Goal: Check status: Check status

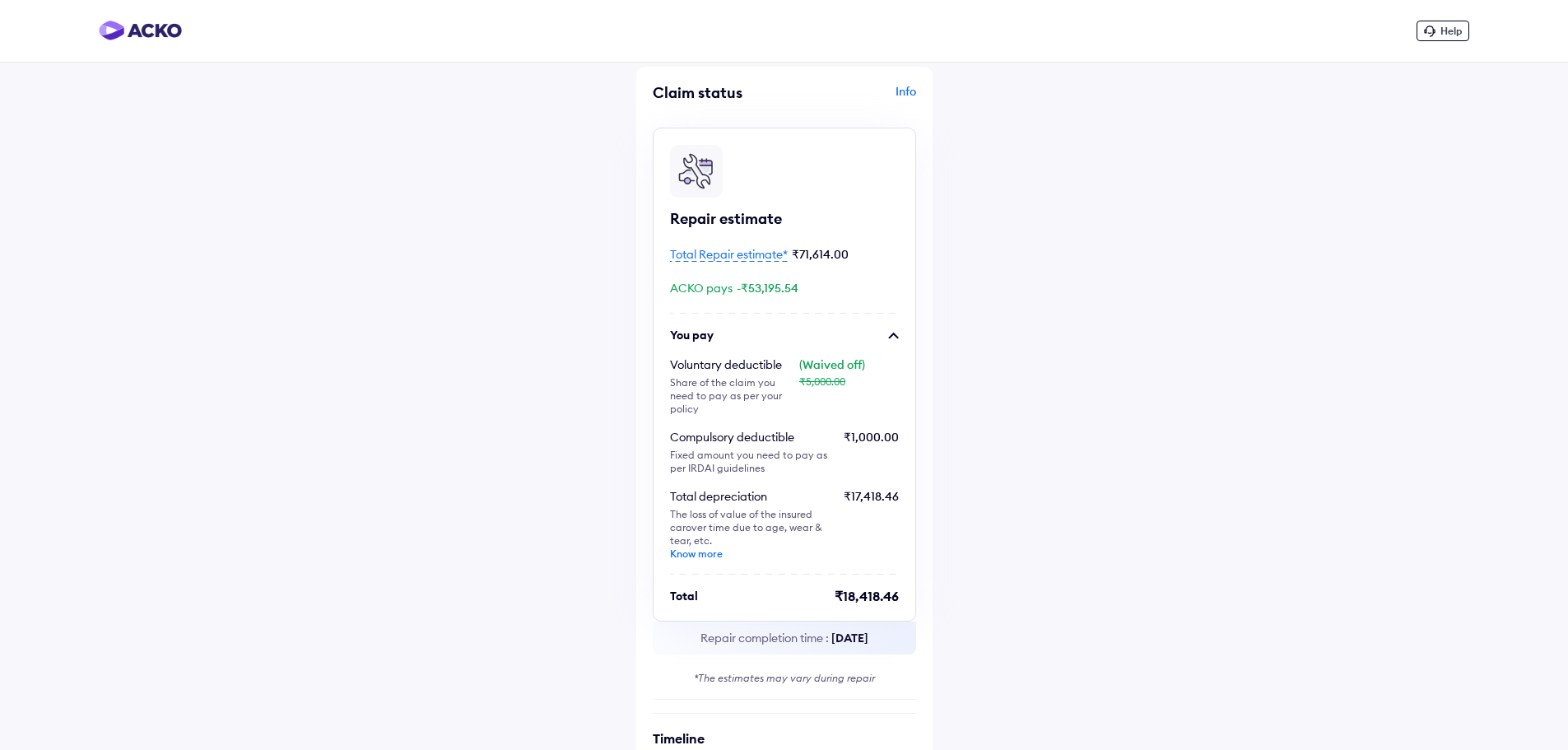
click at [905, 99] on div "Info" at bounding box center [853, 99] width 128 height 31
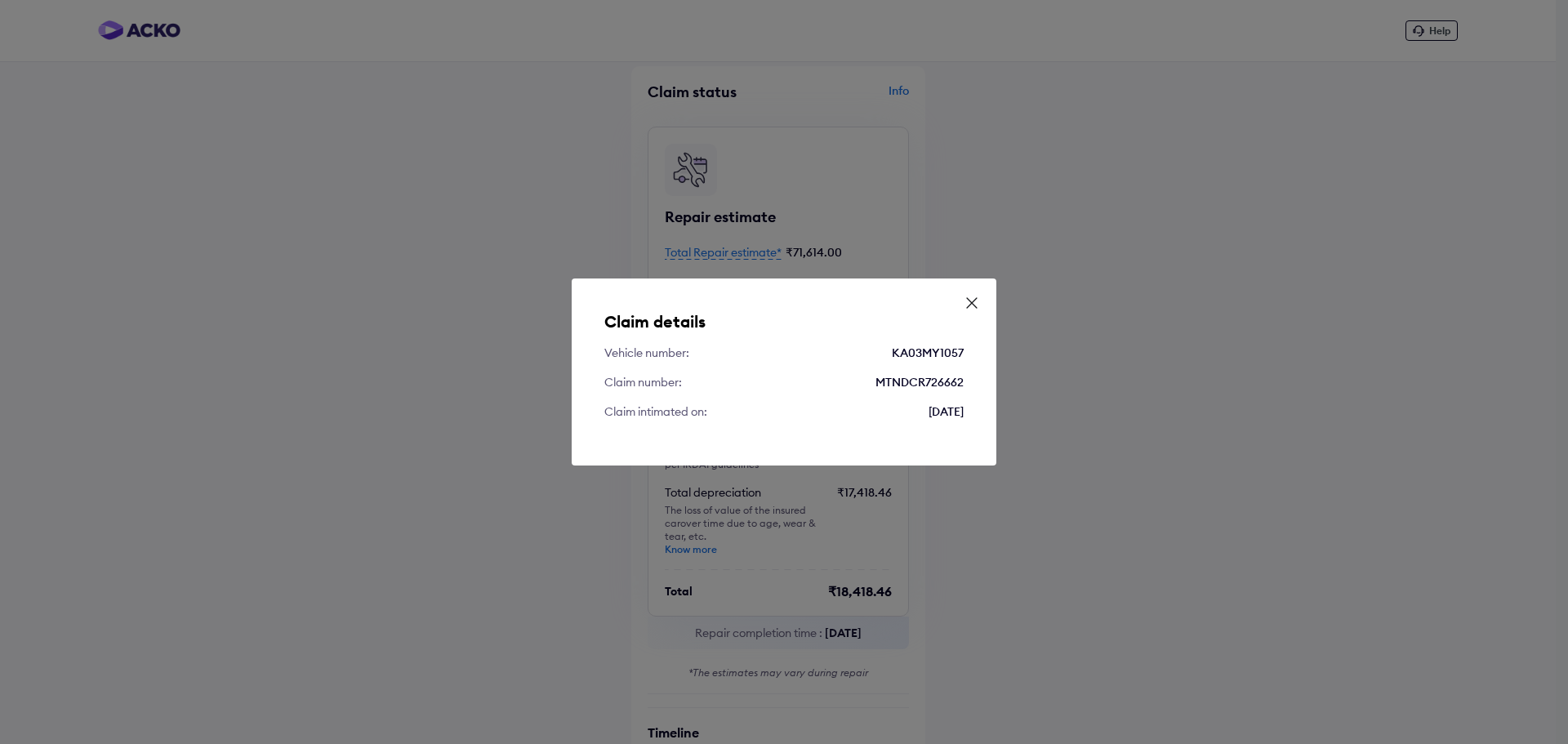
click at [973, 307] on icon at bounding box center [972, 303] width 16 height 16
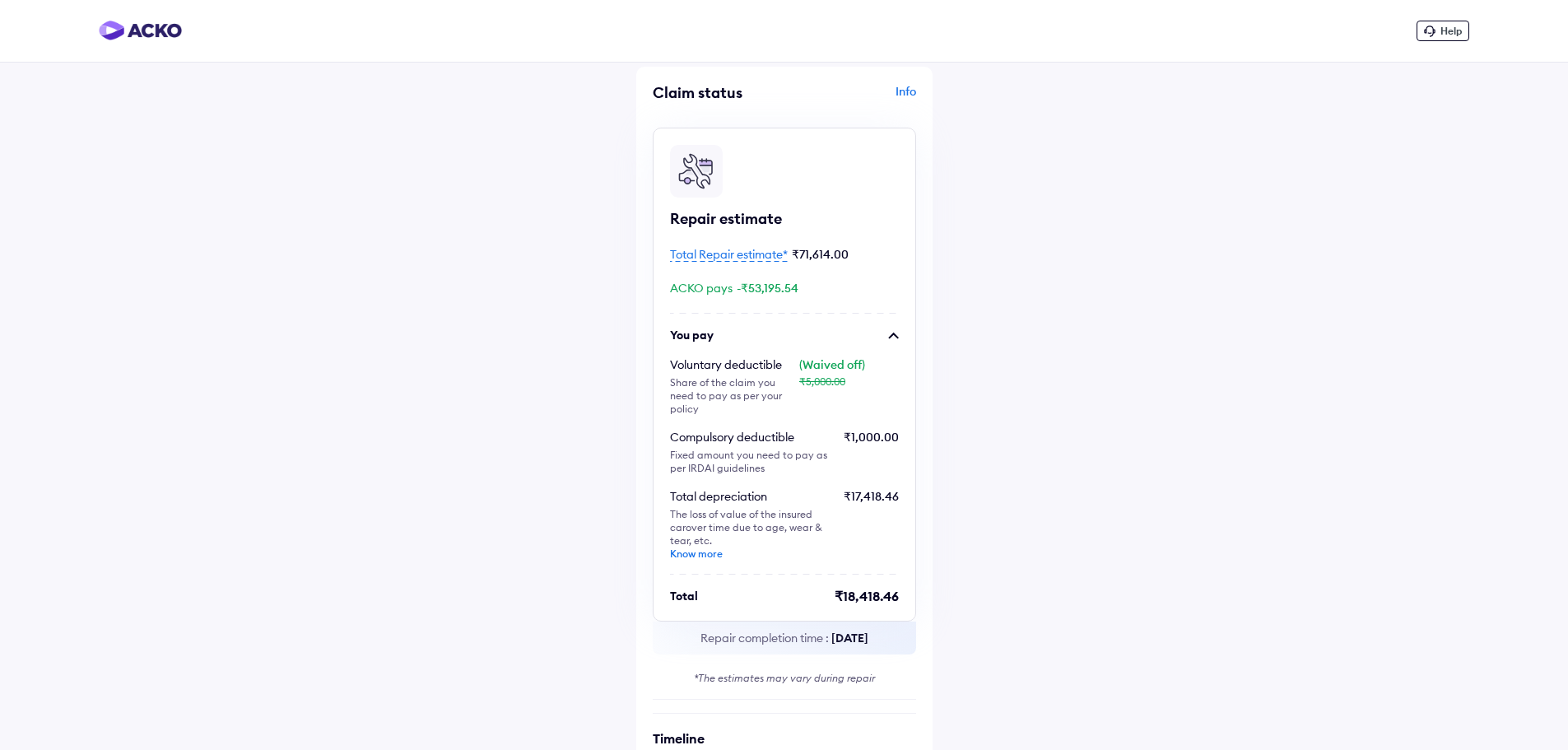
click at [753, 253] on span "Total Repair estimate*" at bounding box center [729, 254] width 118 height 15
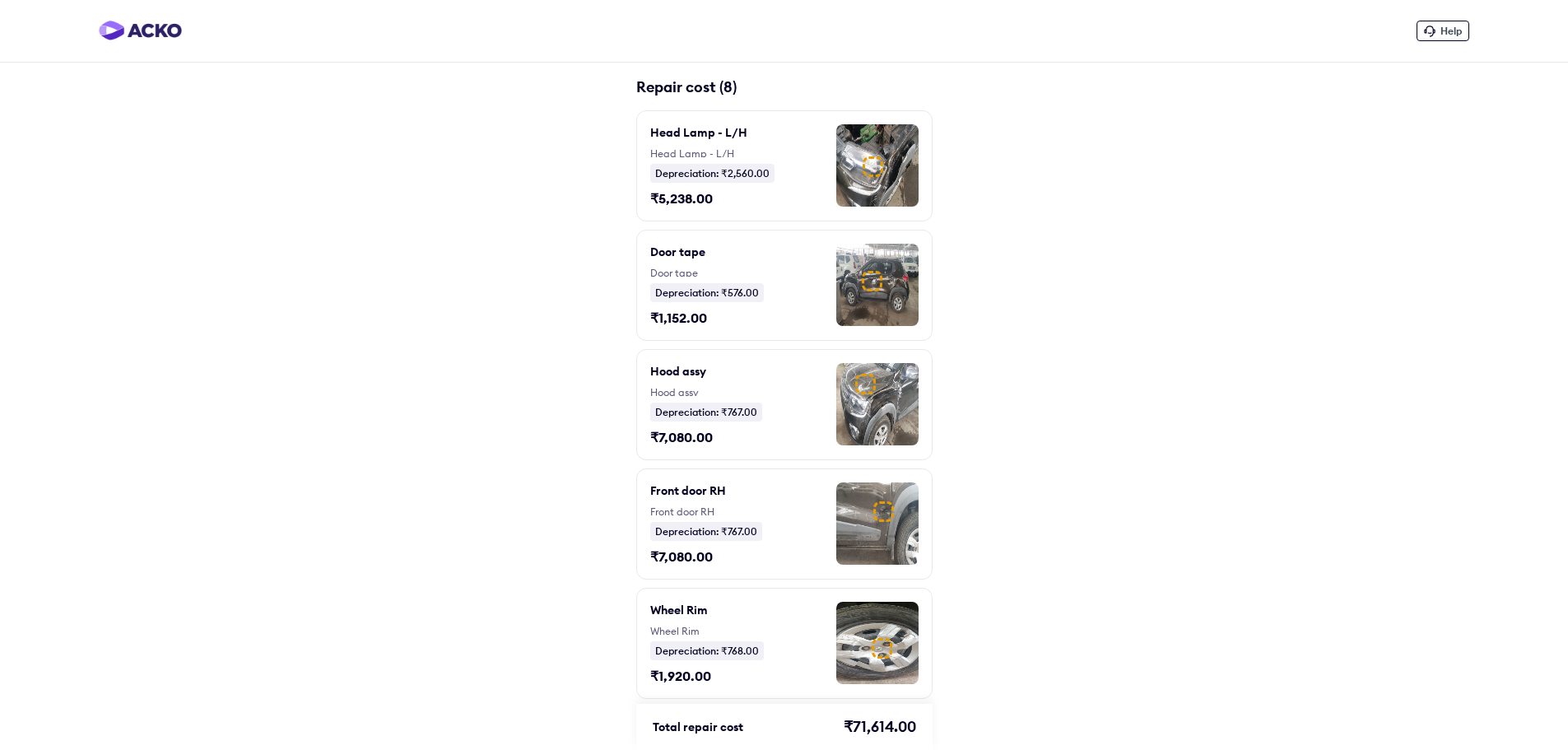
click at [863, 173] on div at bounding box center [873, 166] width 21 height 21
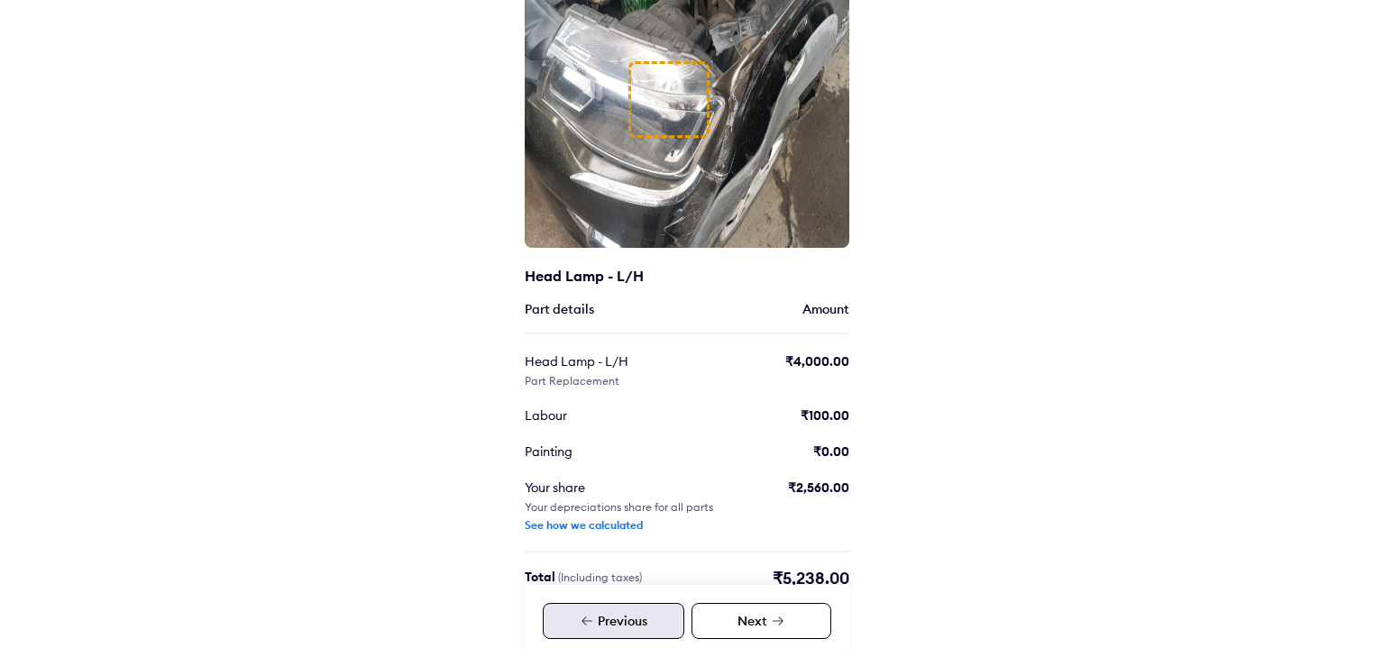
scroll to position [204, 0]
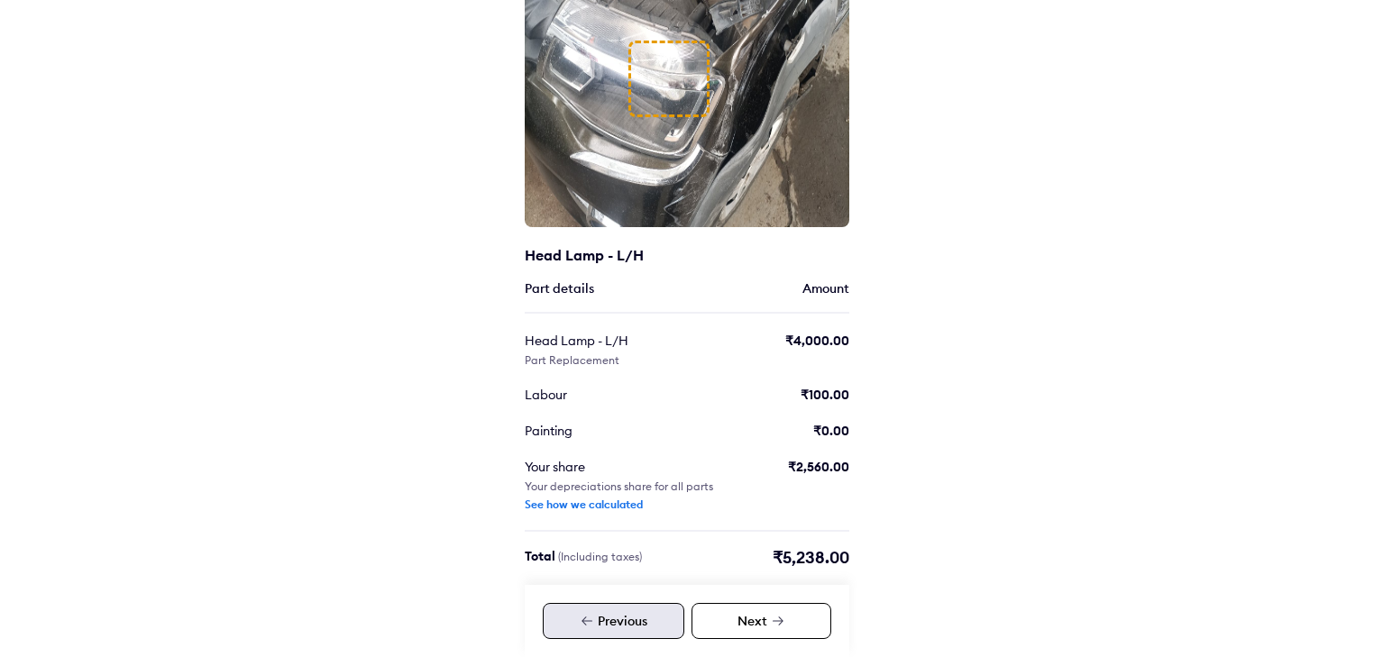
click at [621, 505] on div "See how we calculated" at bounding box center [584, 505] width 118 height 14
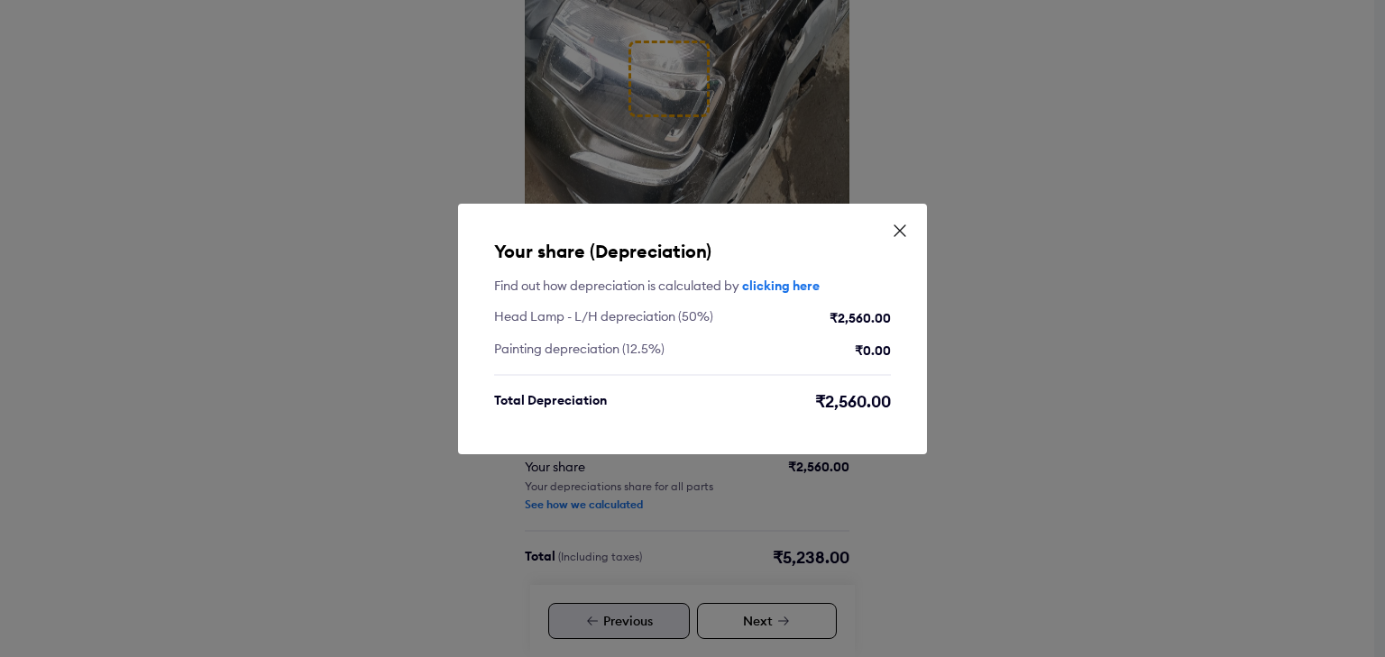
click at [894, 237] on icon at bounding box center [900, 231] width 18 height 18
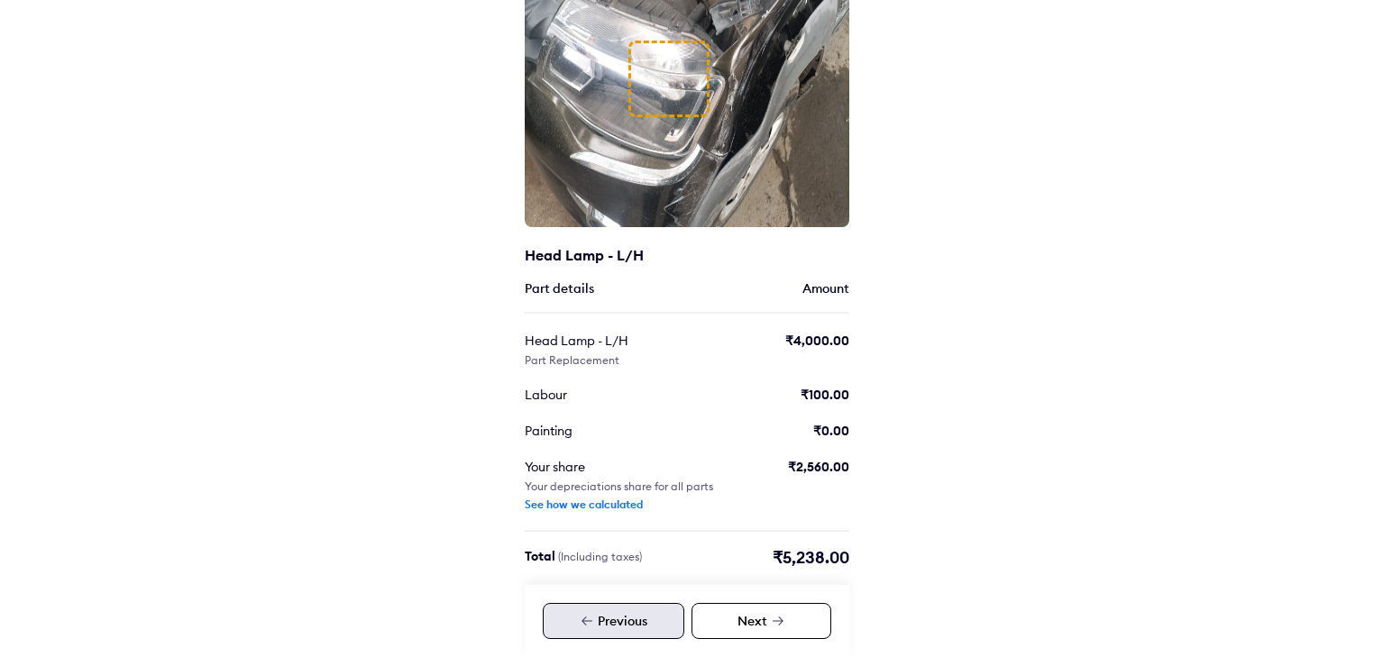
click at [730, 632] on div "Next" at bounding box center [761, 621] width 140 height 36
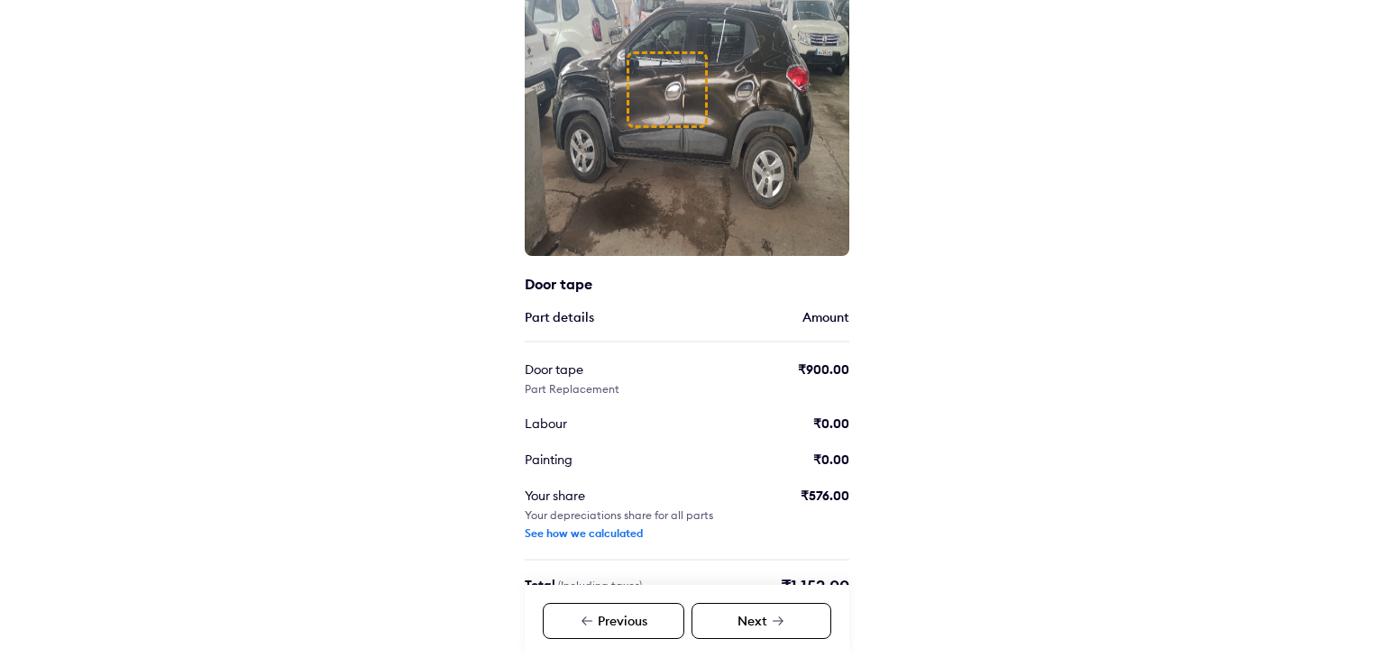
scroll to position [204, 0]
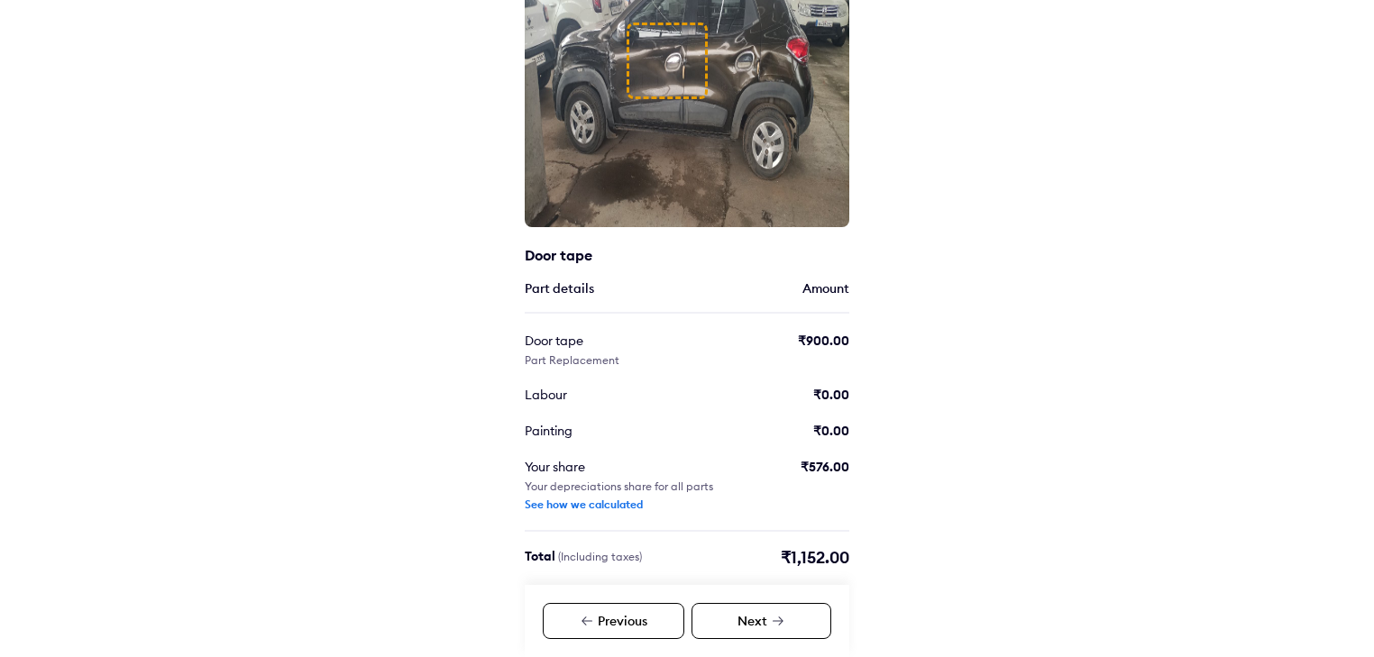
click at [596, 505] on div "See how we calculated" at bounding box center [584, 505] width 118 height 14
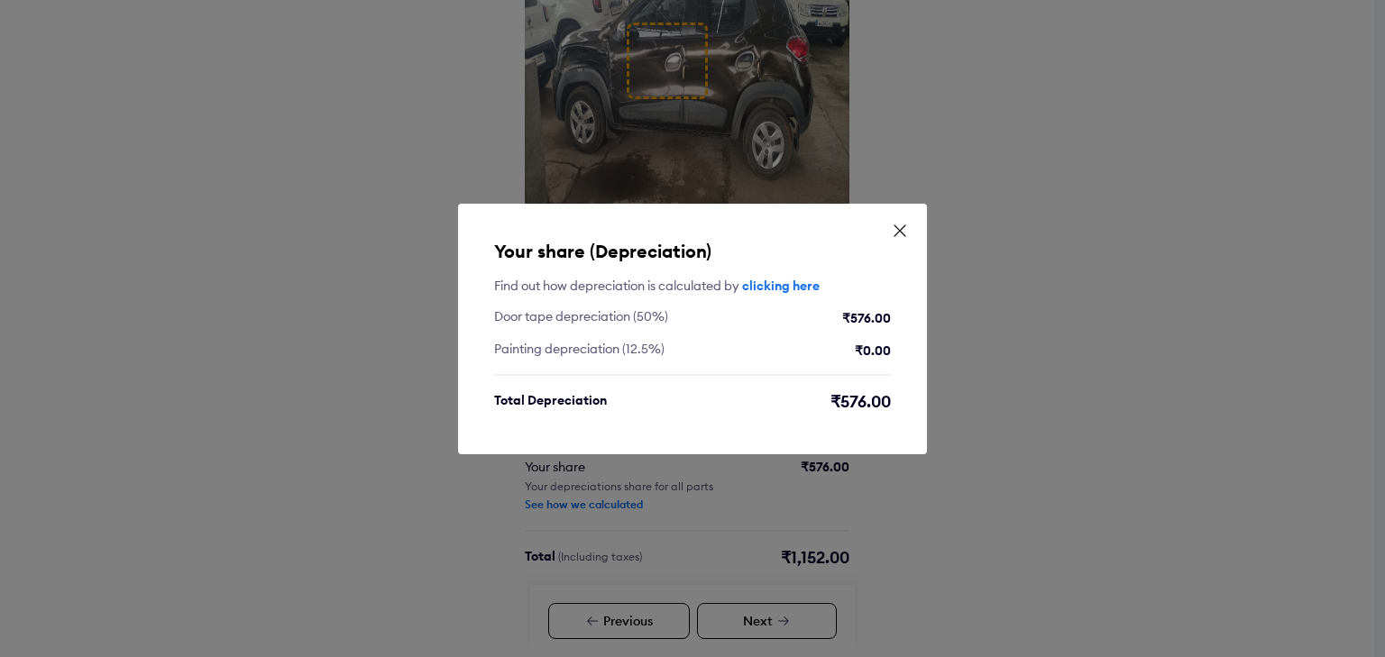
click at [906, 225] on icon at bounding box center [900, 231] width 18 height 18
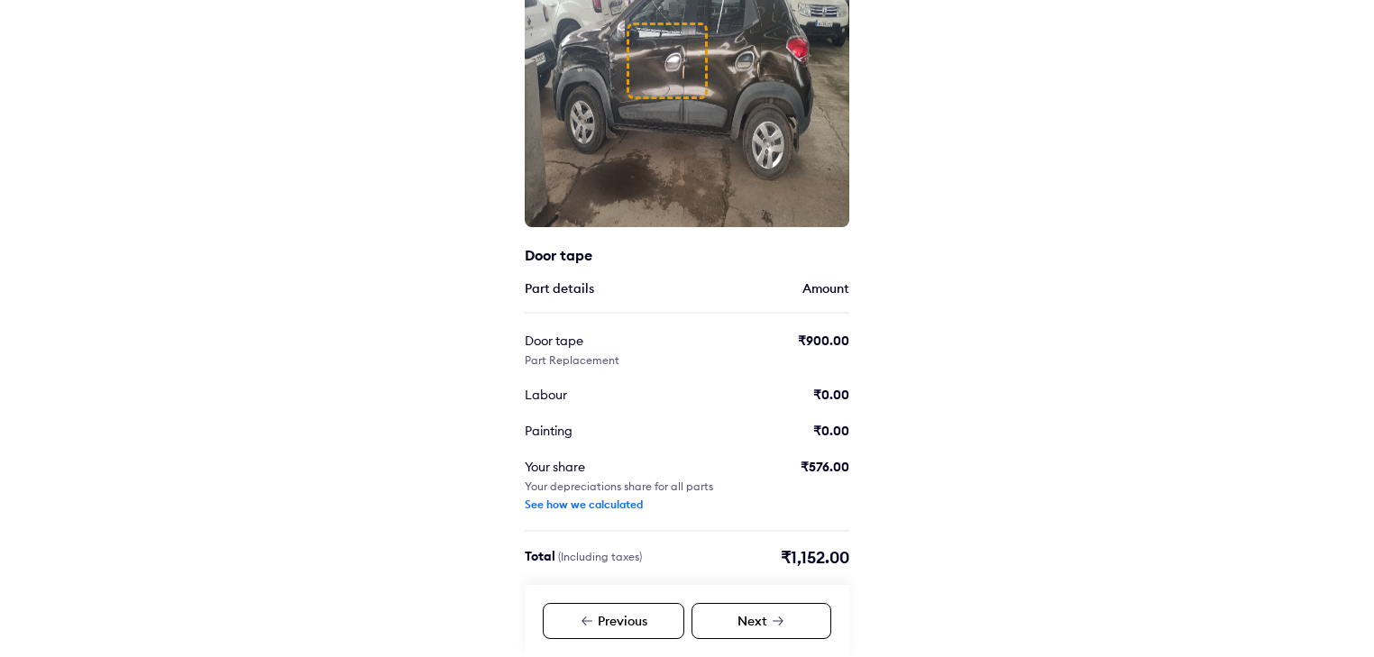
click at [811, 611] on div "Next" at bounding box center [761, 621] width 140 height 36
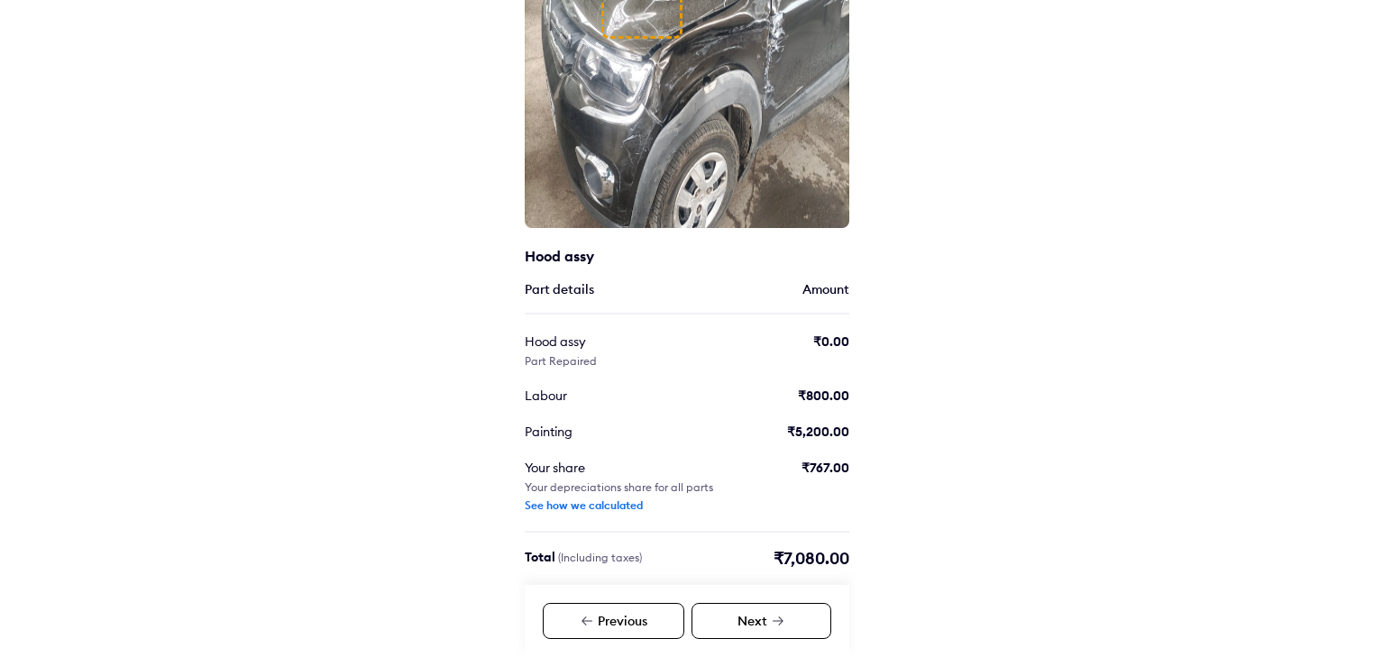
scroll to position [204, 0]
click at [581, 504] on div "See how we calculated" at bounding box center [584, 505] width 118 height 14
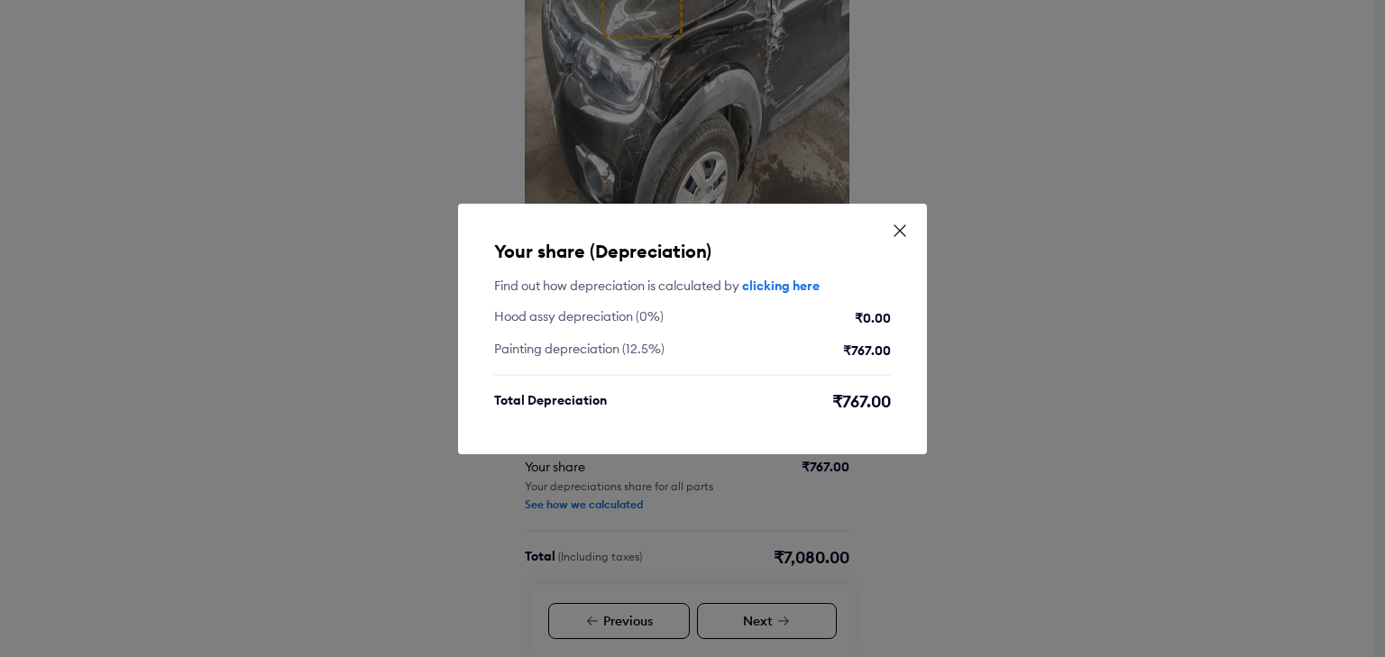
click at [905, 225] on icon at bounding box center [899, 230] width 11 height 11
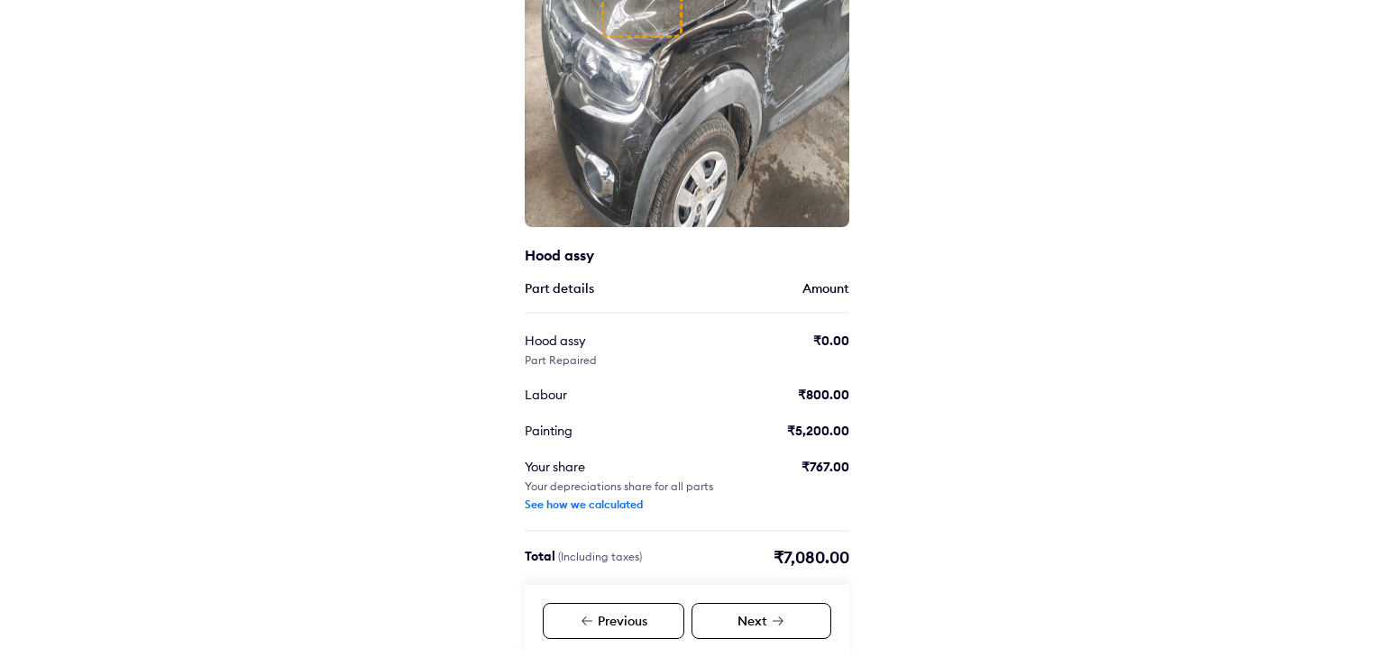
click at [790, 623] on div "Next" at bounding box center [761, 621] width 140 height 36
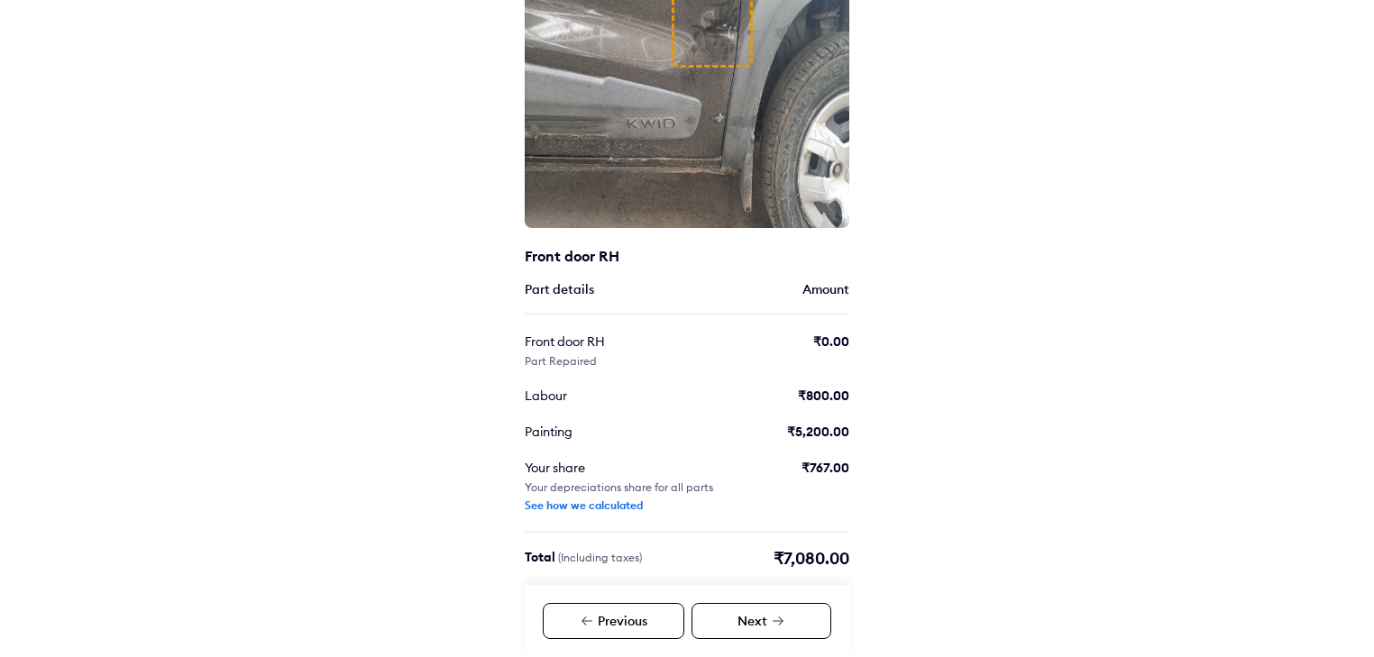
scroll to position [204, 0]
click at [802, 629] on div "Next" at bounding box center [761, 621] width 140 height 36
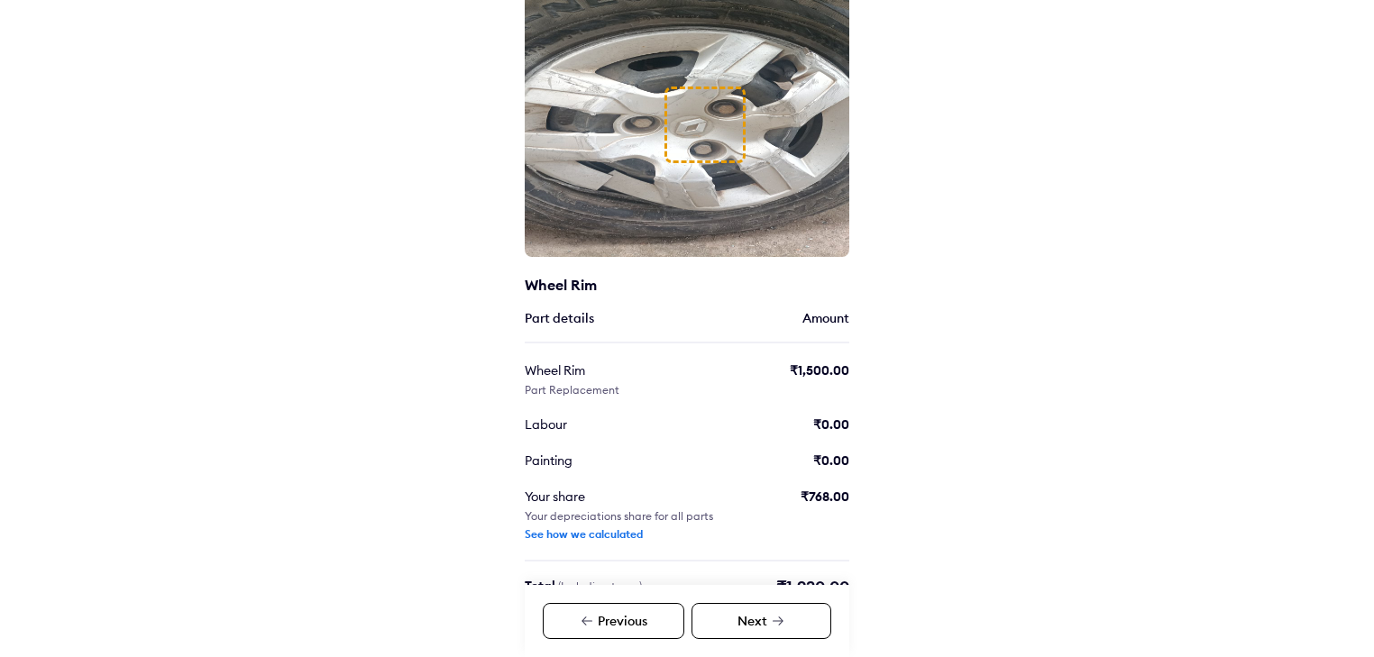
scroll to position [204, 0]
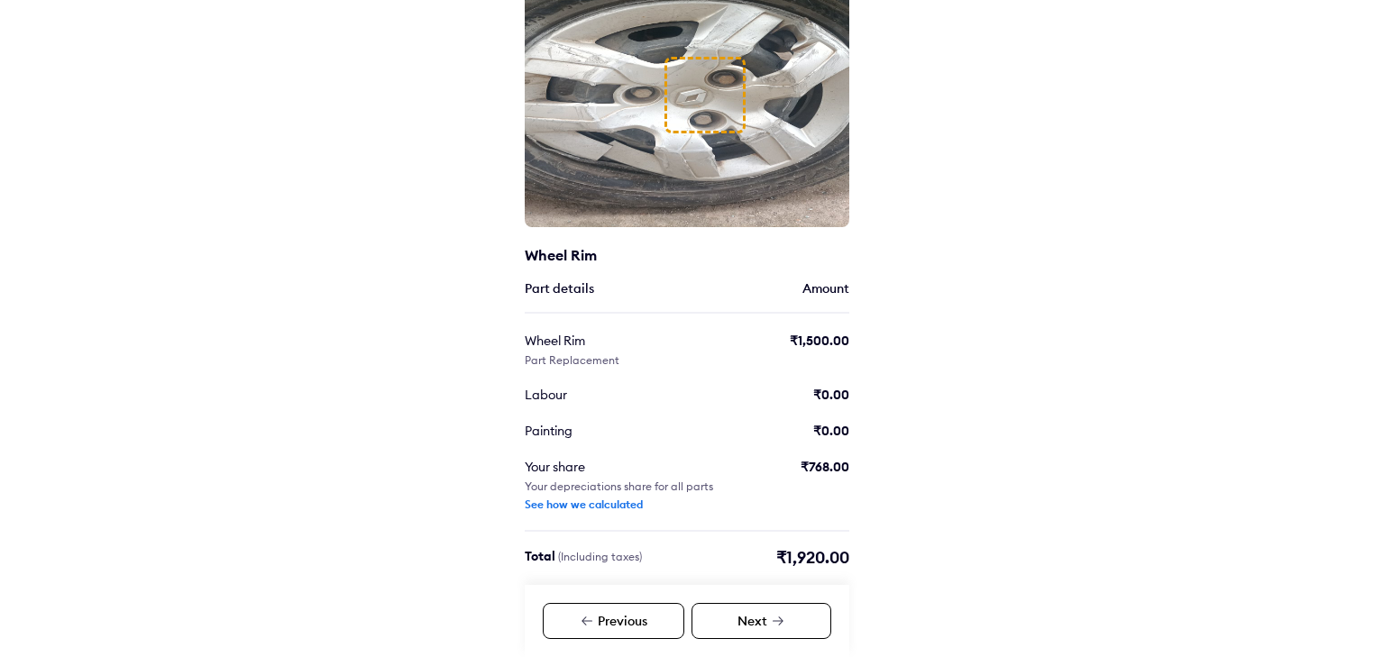
click at [782, 619] on icon at bounding box center [778, 621] width 14 height 14
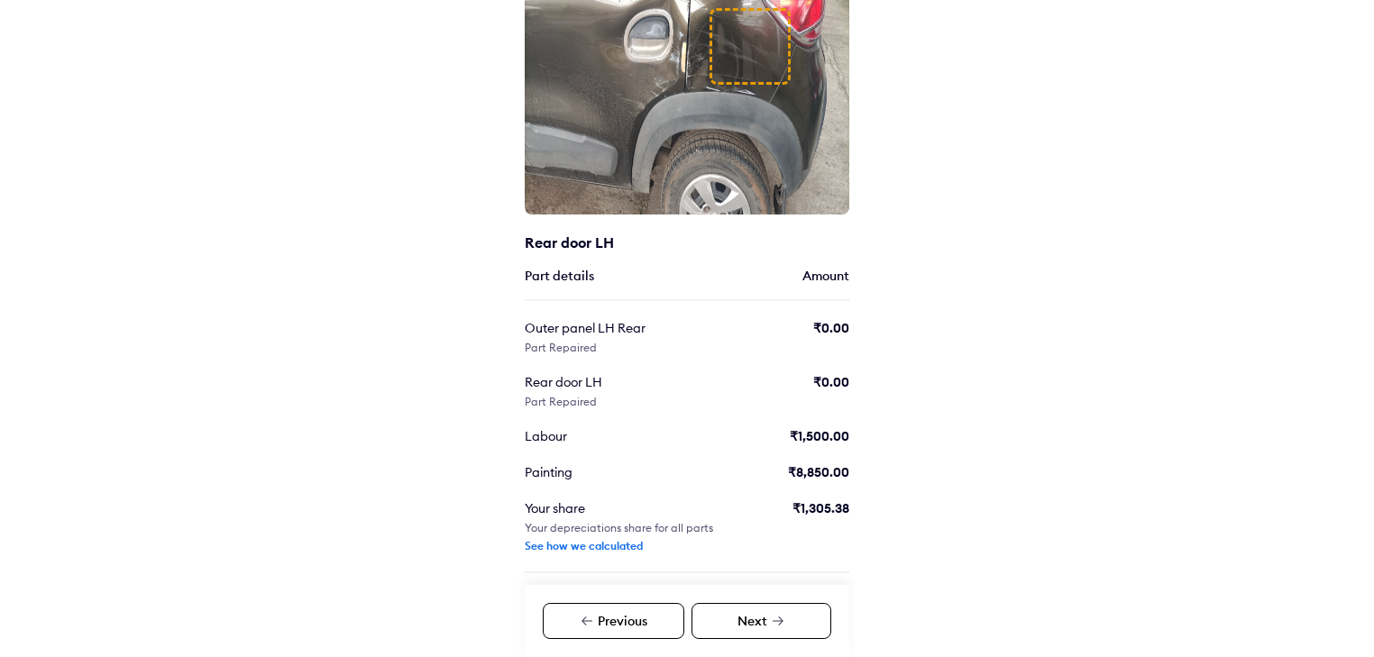
scroll to position [258, 0]
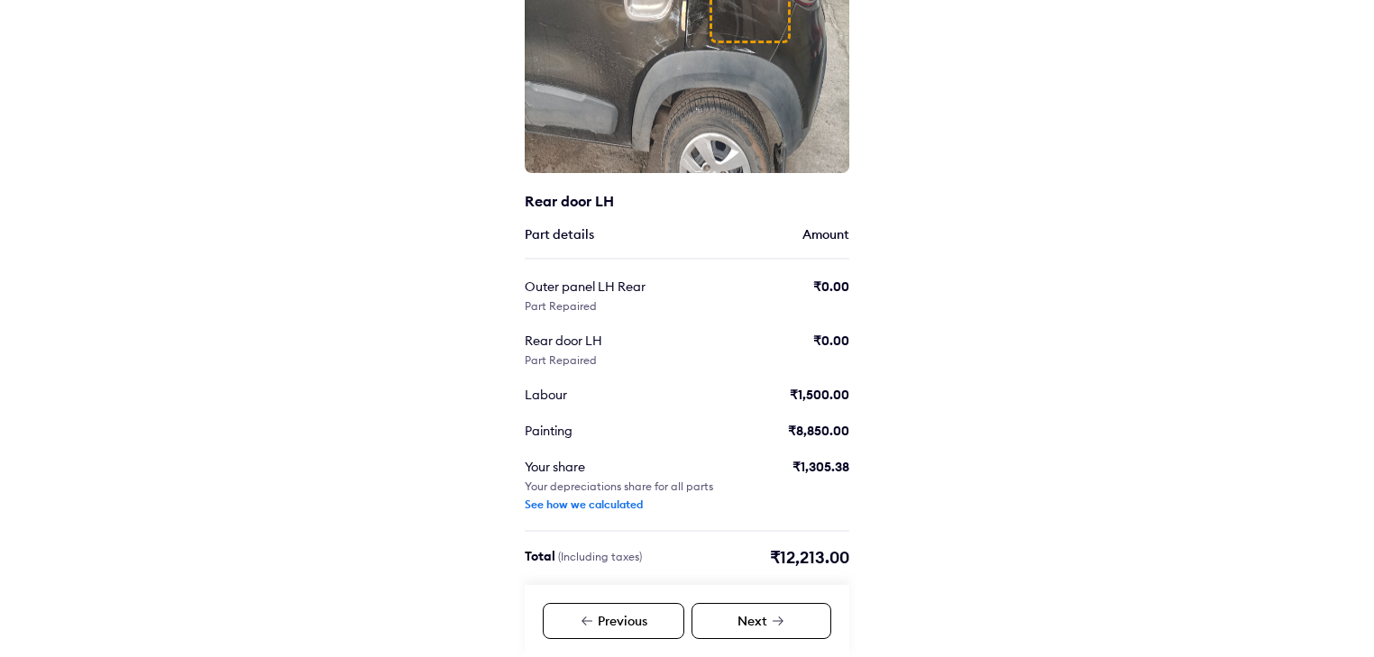
click at [625, 504] on div "See how we calculated" at bounding box center [584, 505] width 118 height 14
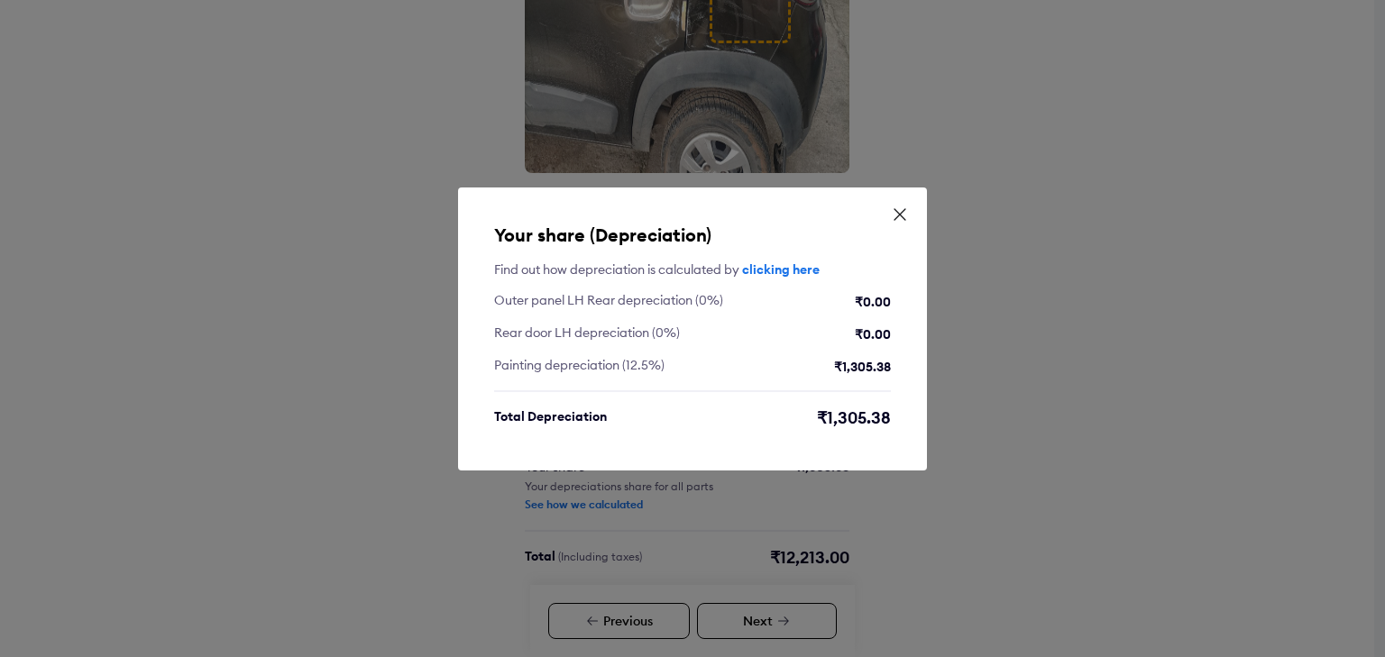
click at [895, 215] on icon at bounding box center [900, 215] width 18 height 18
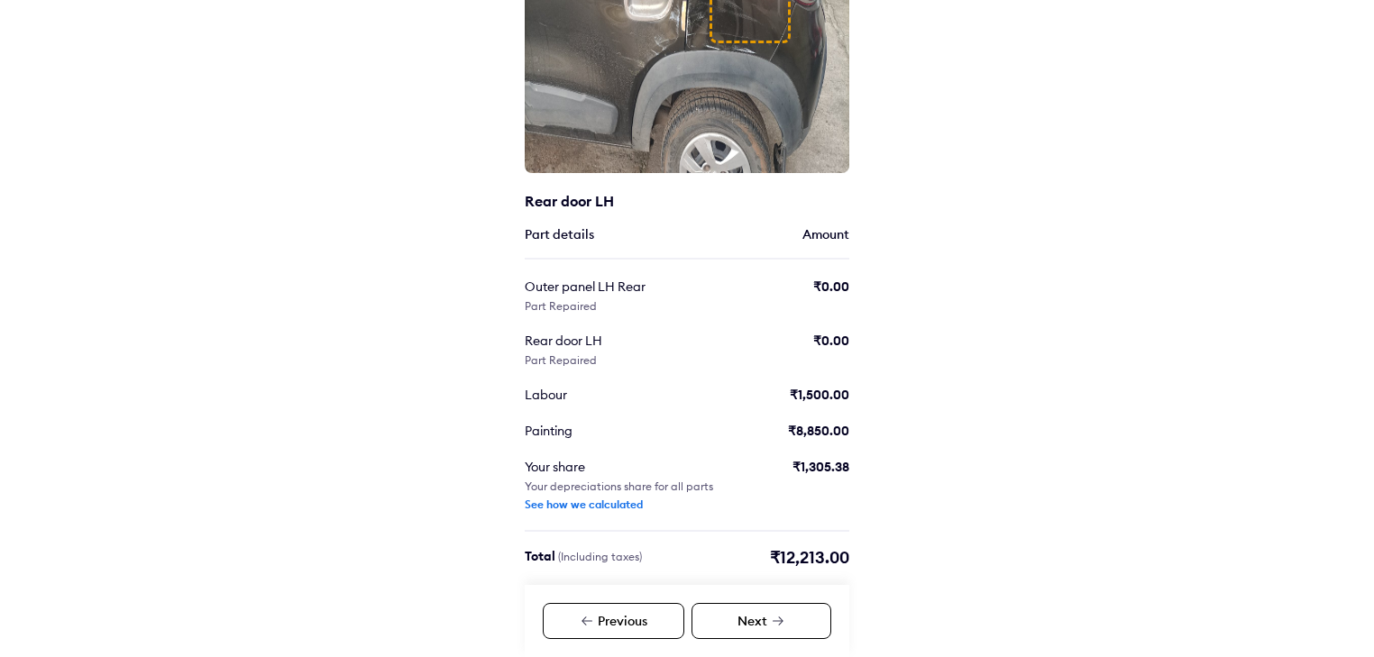
click at [782, 629] on div "Next" at bounding box center [761, 621] width 140 height 36
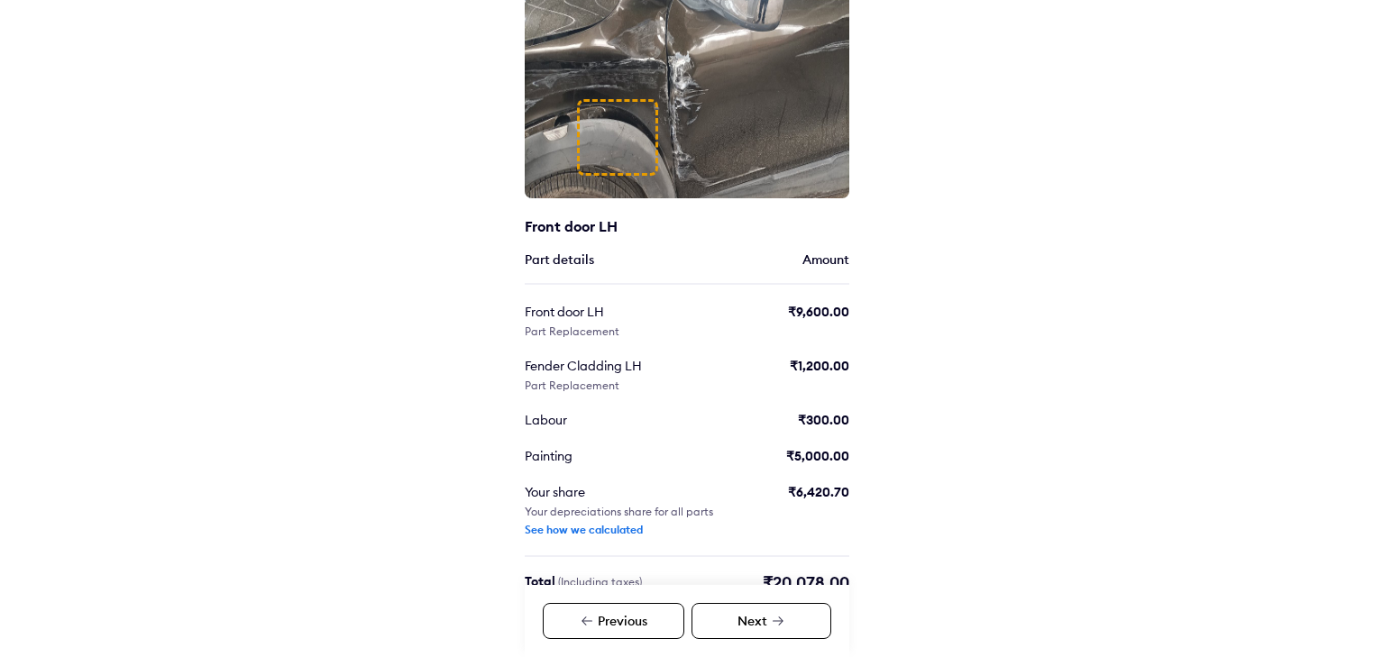
scroll to position [258, 0]
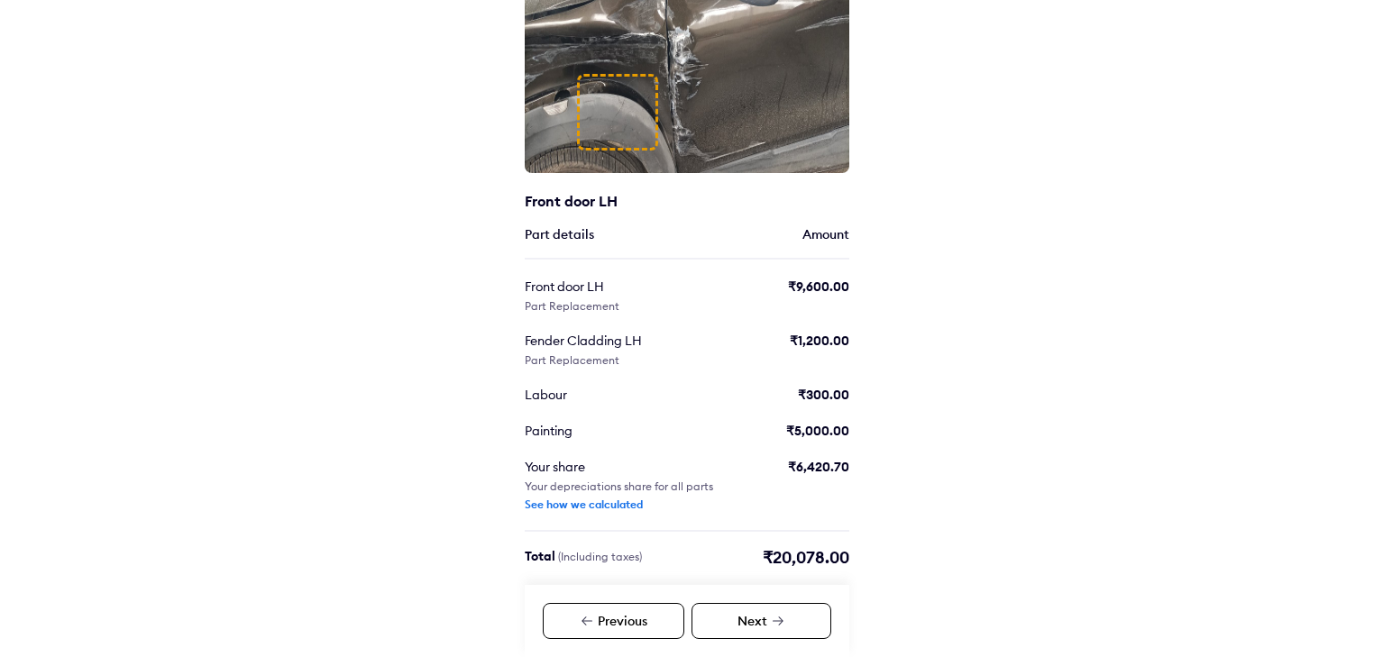
click at [792, 472] on div "₹6,420.70" at bounding box center [818, 467] width 61 height 18
click at [765, 616] on div "Next" at bounding box center [761, 621] width 140 height 36
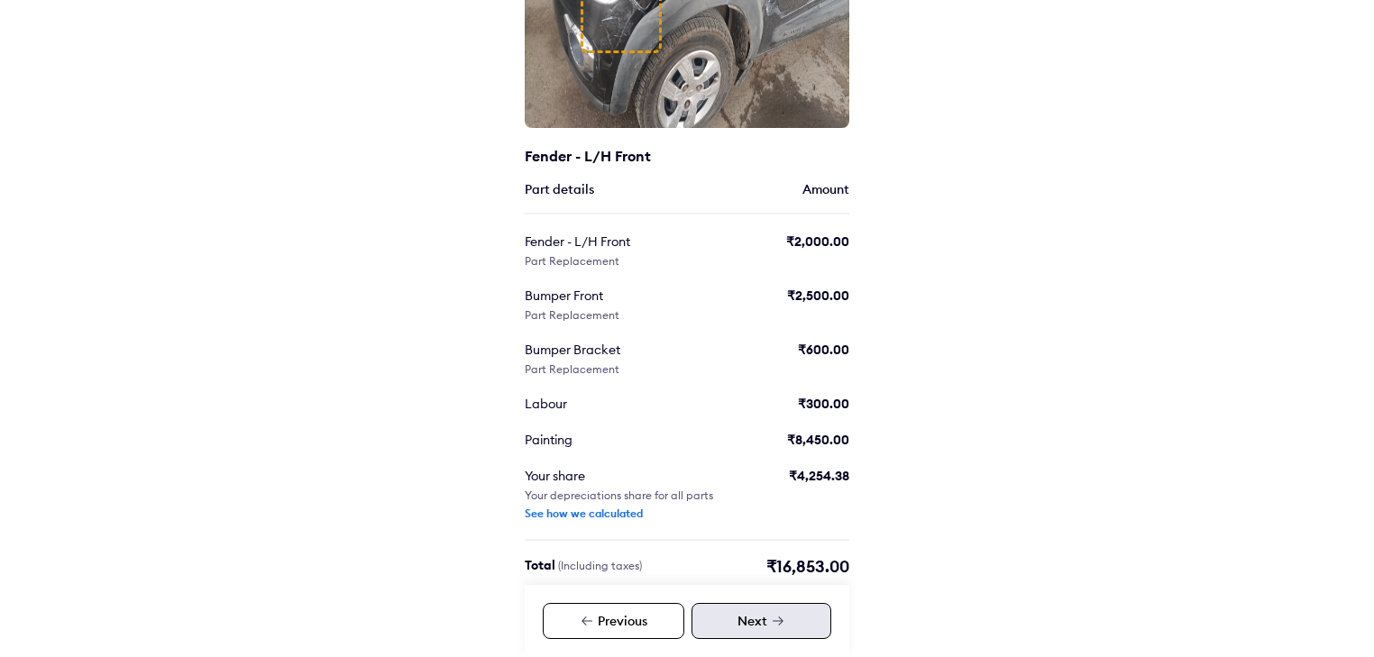
scroll to position [312, 0]
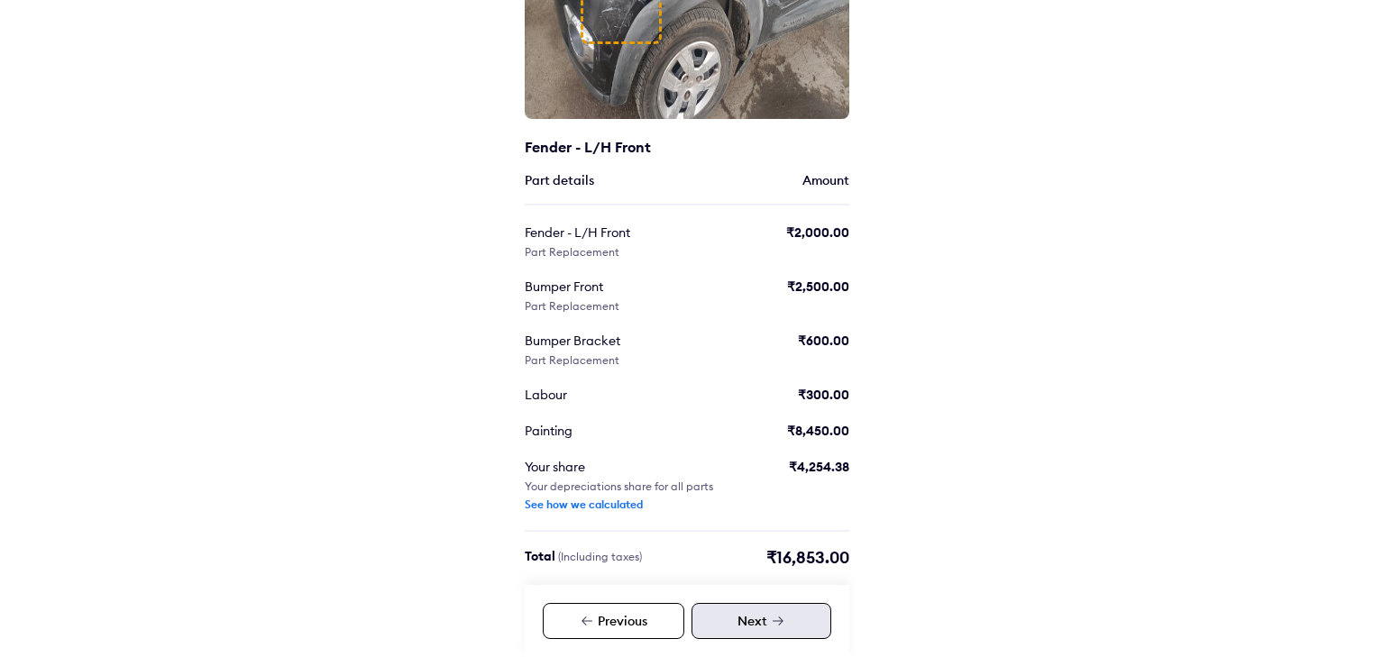
click at [800, 636] on div "Next" at bounding box center [761, 621] width 140 height 36
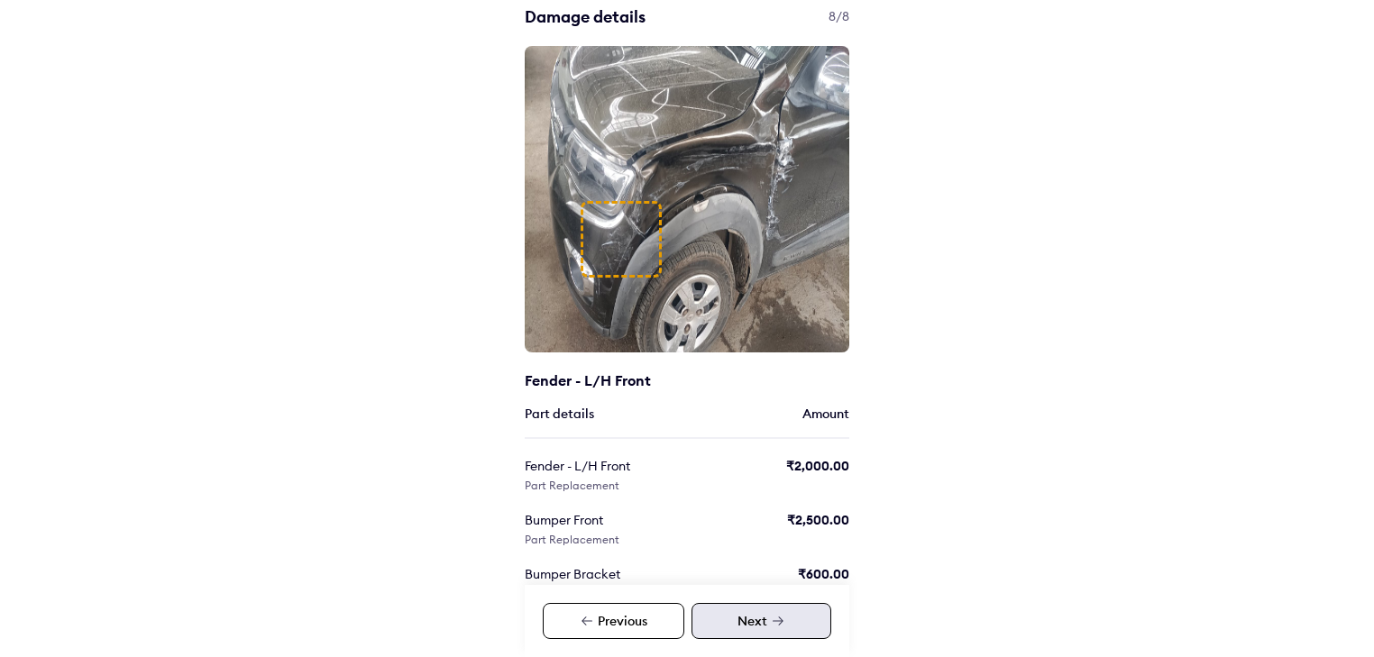
scroll to position [0, 0]
